Goal: Information Seeking & Learning: Learn about a topic

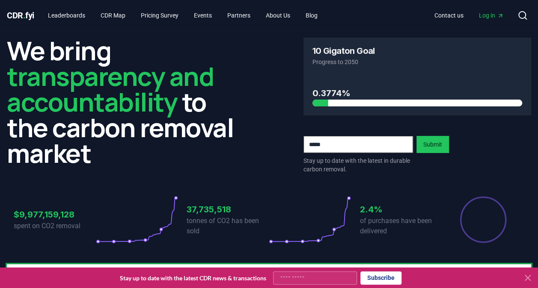
click at [95, 23] on div "CDR . fyi Leaderboards CDR Map Pricing Survey Events Partners About Us Blog Con…" at bounding box center [269, 15] width 524 height 31
click at [86, 17] on link "Leaderboards" at bounding box center [66, 15] width 51 height 15
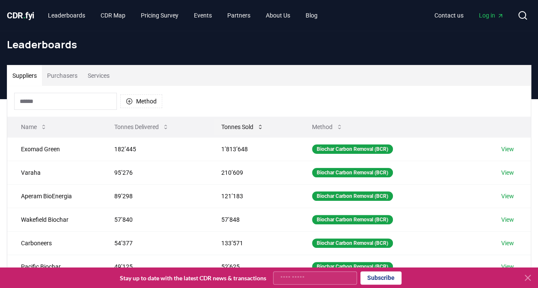
click at [241, 125] on button "Tonnes Sold" at bounding box center [242, 127] width 56 height 17
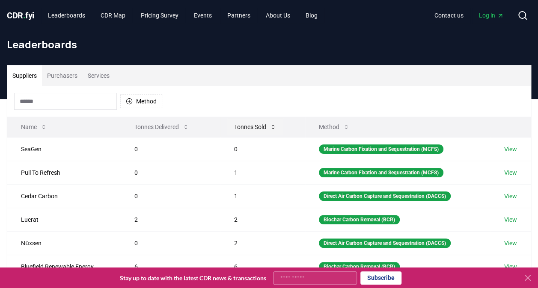
click at [264, 128] on button "Tonnes Sold" at bounding box center [255, 127] width 56 height 17
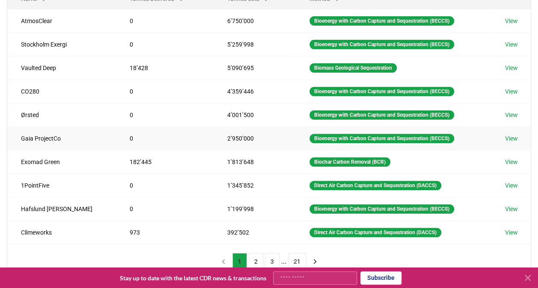
scroll to position [171, 0]
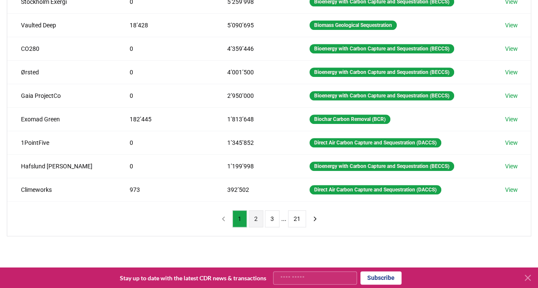
click at [255, 217] on button "2" at bounding box center [256, 219] width 15 height 17
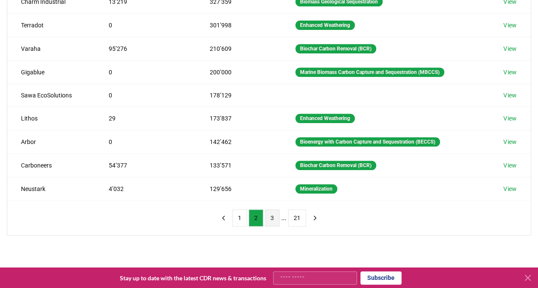
click at [272, 214] on button "3" at bounding box center [272, 218] width 15 height 17
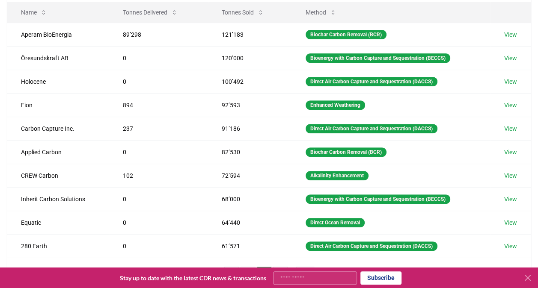
scroll to position [128, 0]
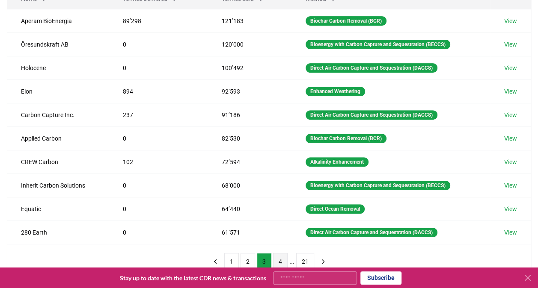
click at [276, 257] on button "4" at bounding box center [280, 261] width 15 height 17
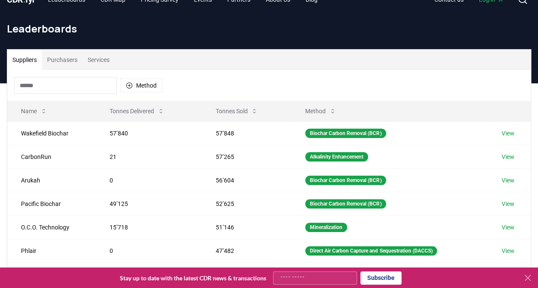
scroll to position [0, 0]
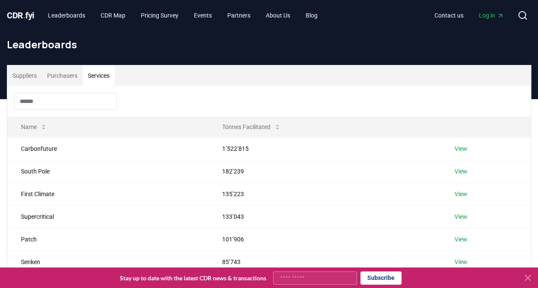
click at [96, 78] on button "Services" at bounding box center [99, 75] width 32 height 21
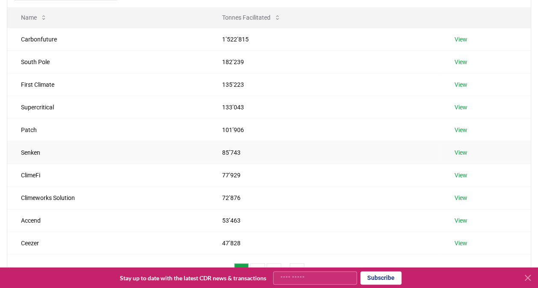
scroll to position [128, 0]
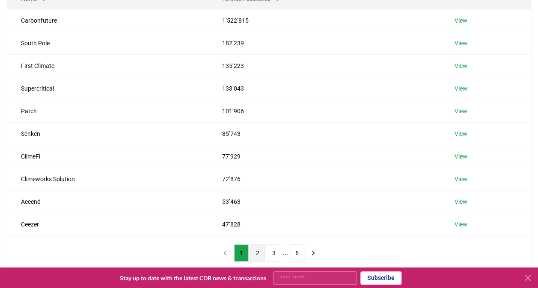
click at [264, 252] on ul "1 2 3 ... 6" at bounding box center [269, 253] width 70 height 17
click at [260, 254] on button "2" at bounding box center [257, 253] width 15 height 17
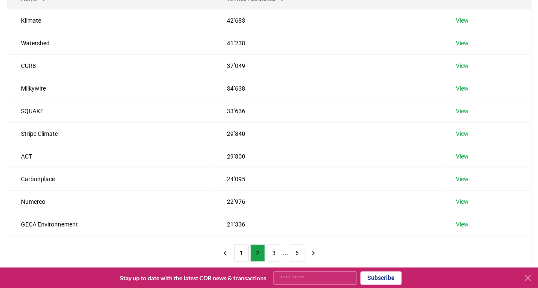
click at [283, 254] on li "..." at bounding box center [285, 253] width 5 height 10
click at [270, 251] on button "3" at bounding box center [274, 253] width 15 height 17
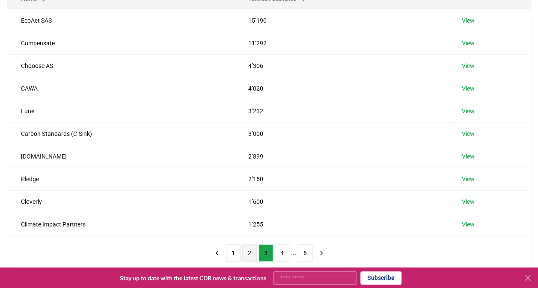
click at [245, 249] on button "2" at bounding box center [249, 253] width 15 height 17
